Goal: Information Seeking & Learning: Learn about a topic

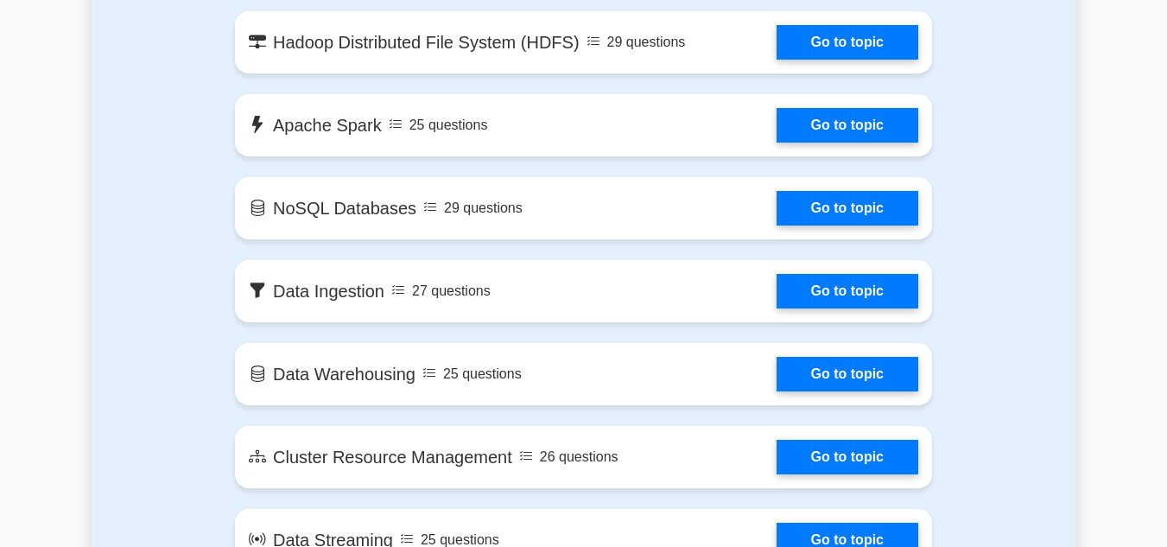
scroll to position [1053, 0]
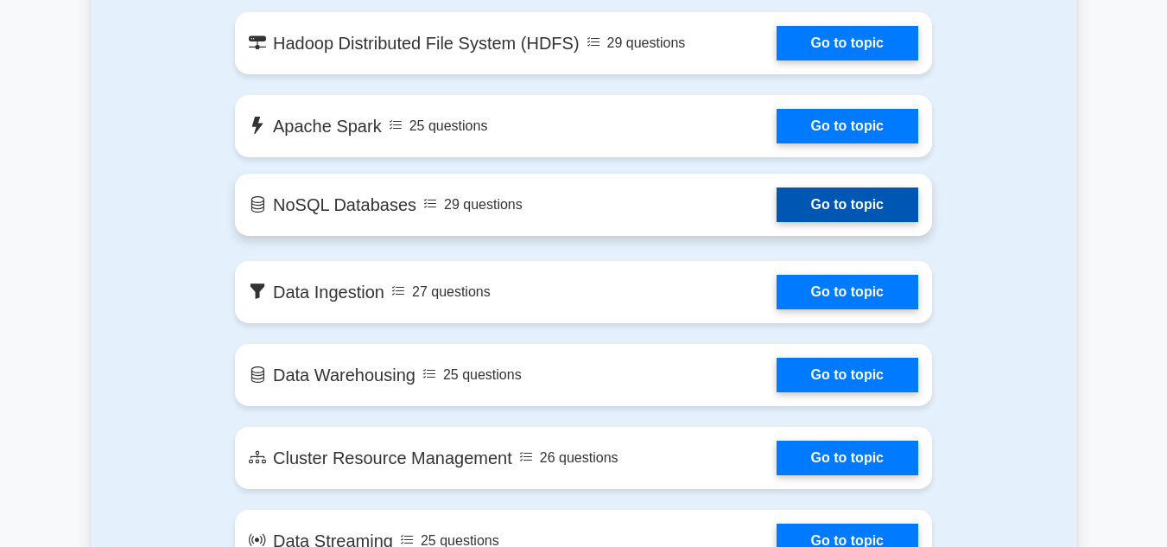
click at [777, 211] on link "Go to topic" at bounding box center [848, 204] width 142 height 35
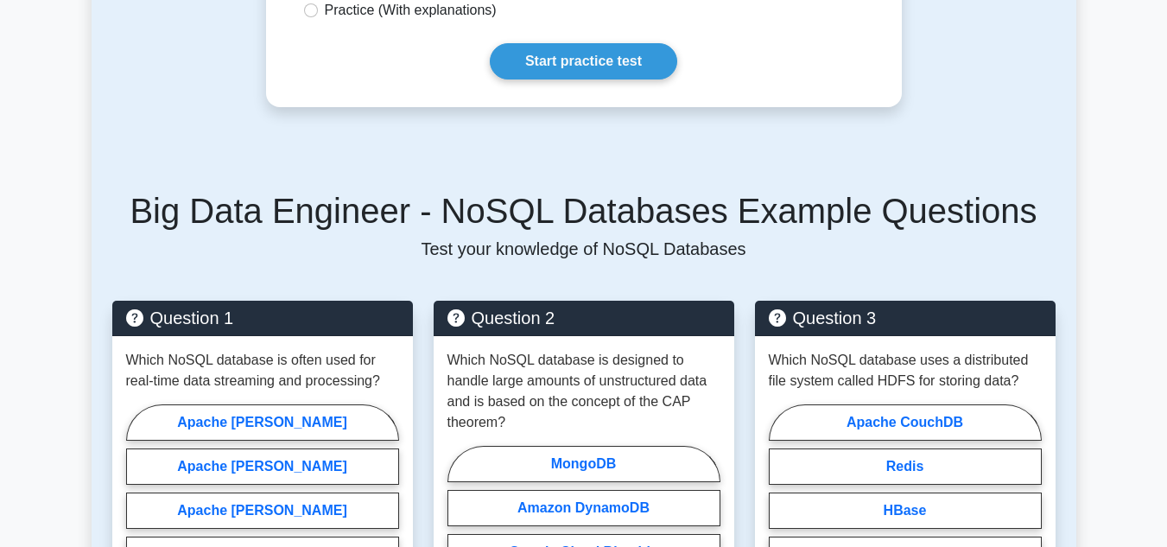
scroll to position [542, 0]
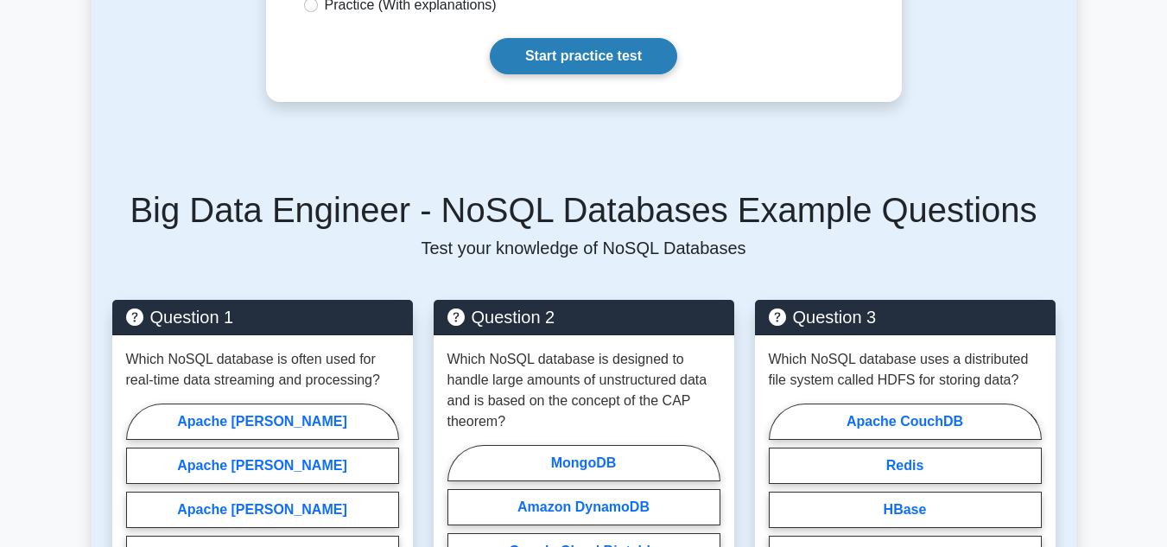
click at [606, 54] on link "Start practice test" at bounding box center [583, 56] width 187 height 36
